Goal: Check status: Check status

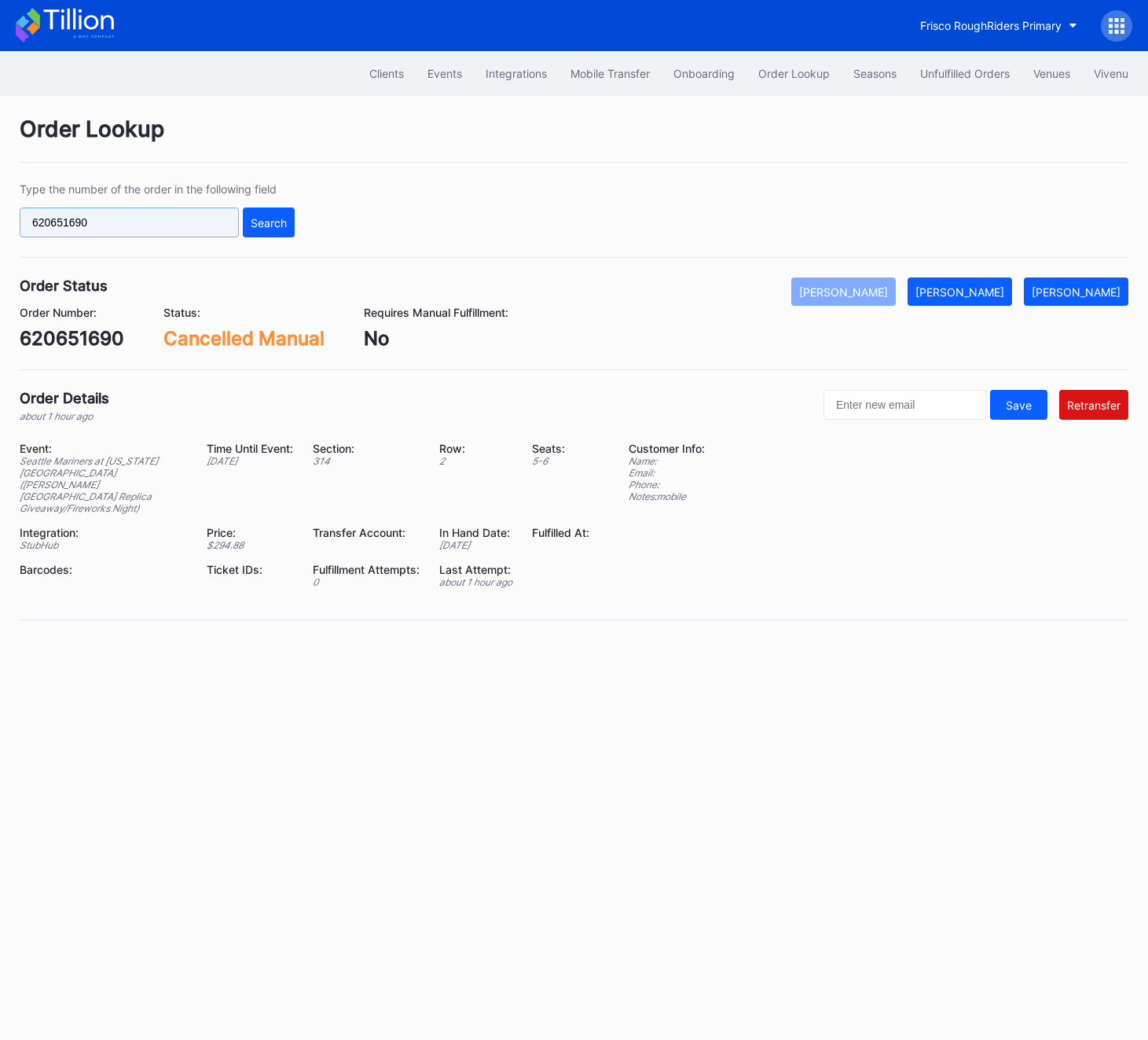
click at [83, 213] on input "620651690" at bounding box center [129, 223] width 219 height 30
paste input "S2B5YWVWPD"
type input "S2B5YWVWPD"
click at [275, 213] on button "Search" at bounding box center [268, 223] width 52 height 30
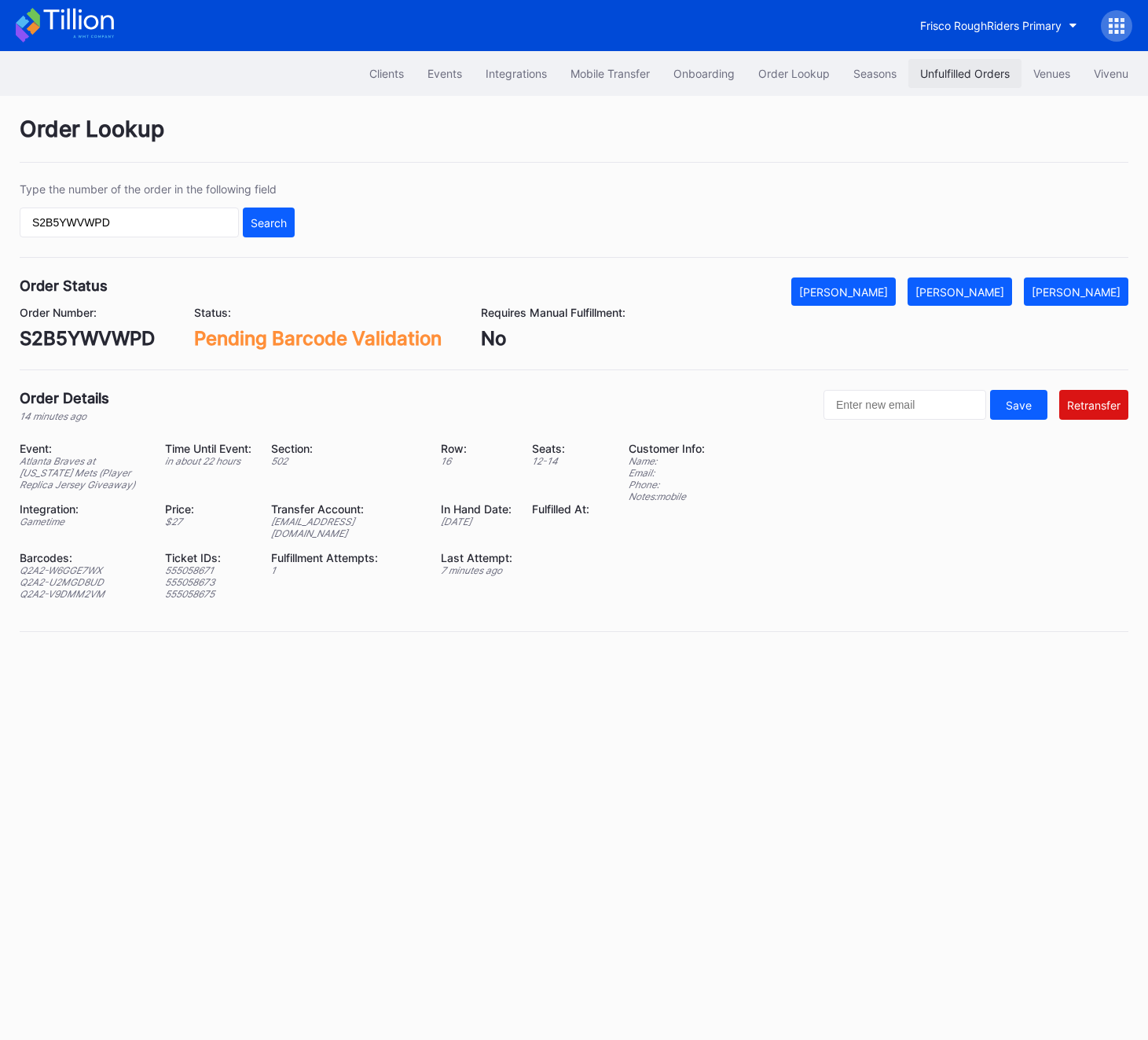
click at [943, 78] on div "Unfulfilled Orders" at bounding box center [965, 73] width 89 height 13
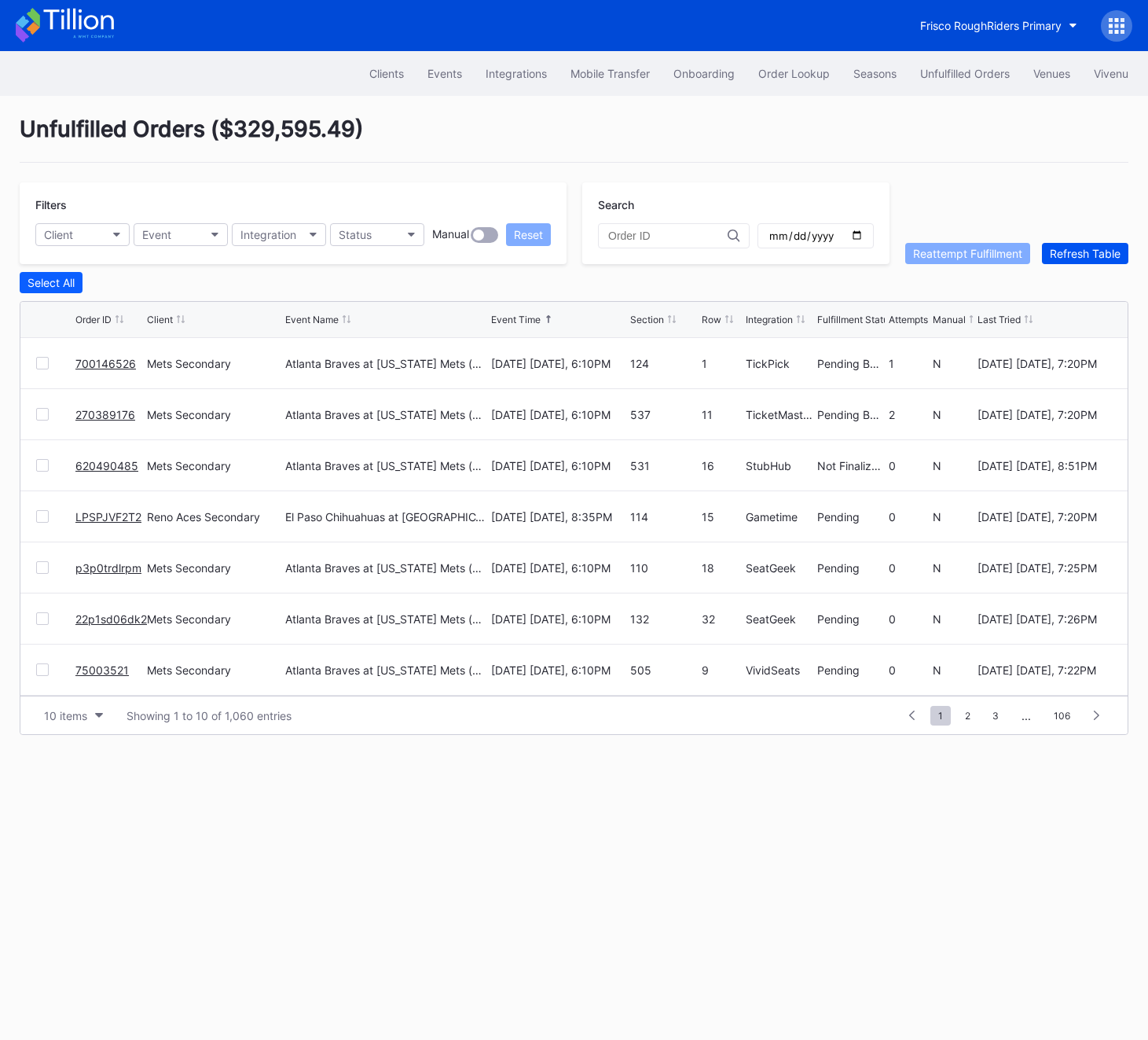
click at [1089, 250] on div "Refresh Table" at bounding box center [1085, 253] width 71 height 13
